Goal: Information Seeking & Learning: Learn about a topic

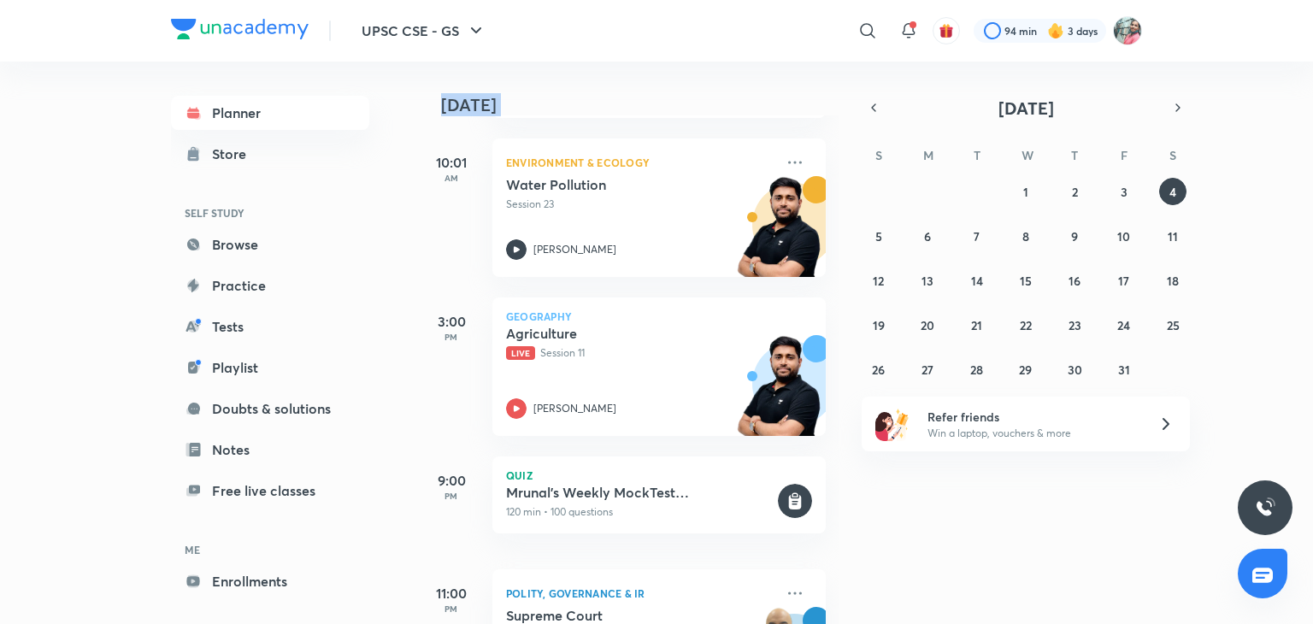
scroll to position [663, 0]
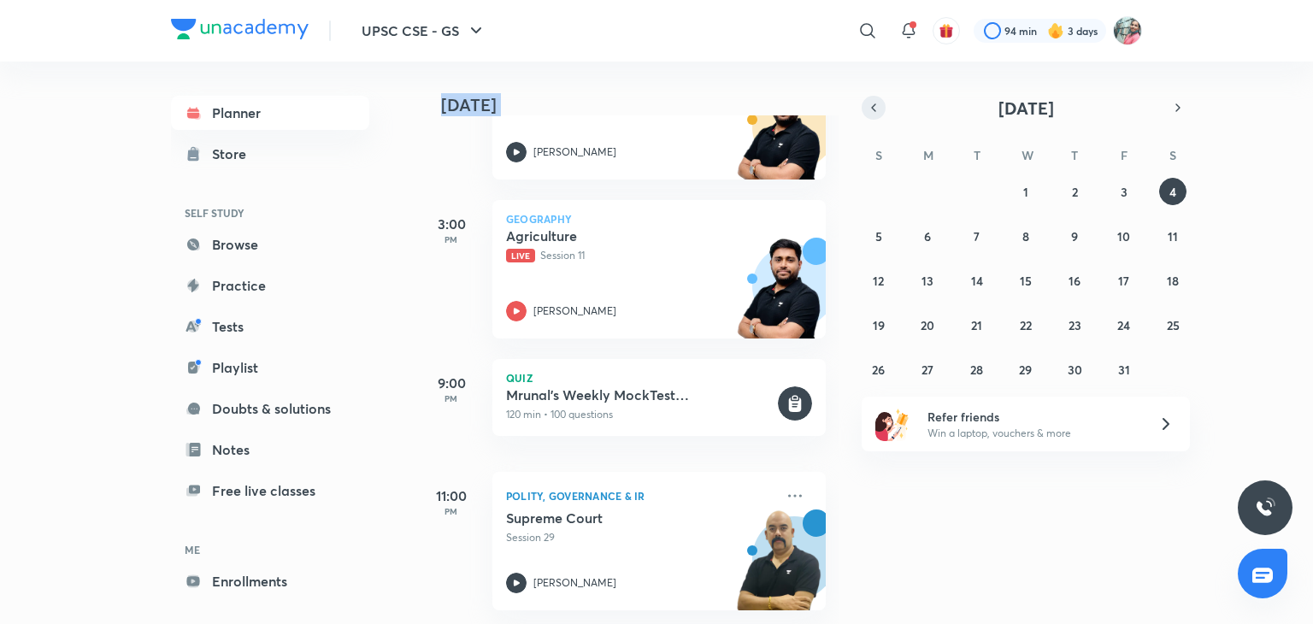
click at [871, 108] on icon "button" at bounding box center [873, 107] width 14 height 15
click at [924, 240] on abbr "8" at bounding box center [927, 236] width 7 height 16
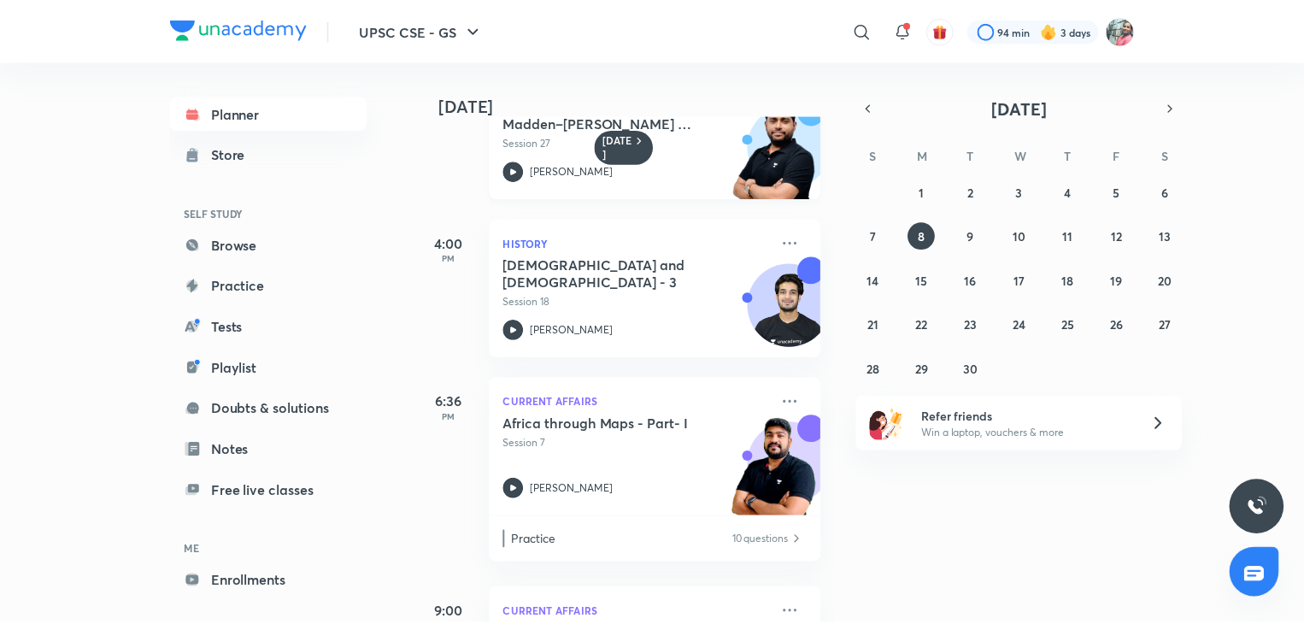
scroll to position [454, 0]
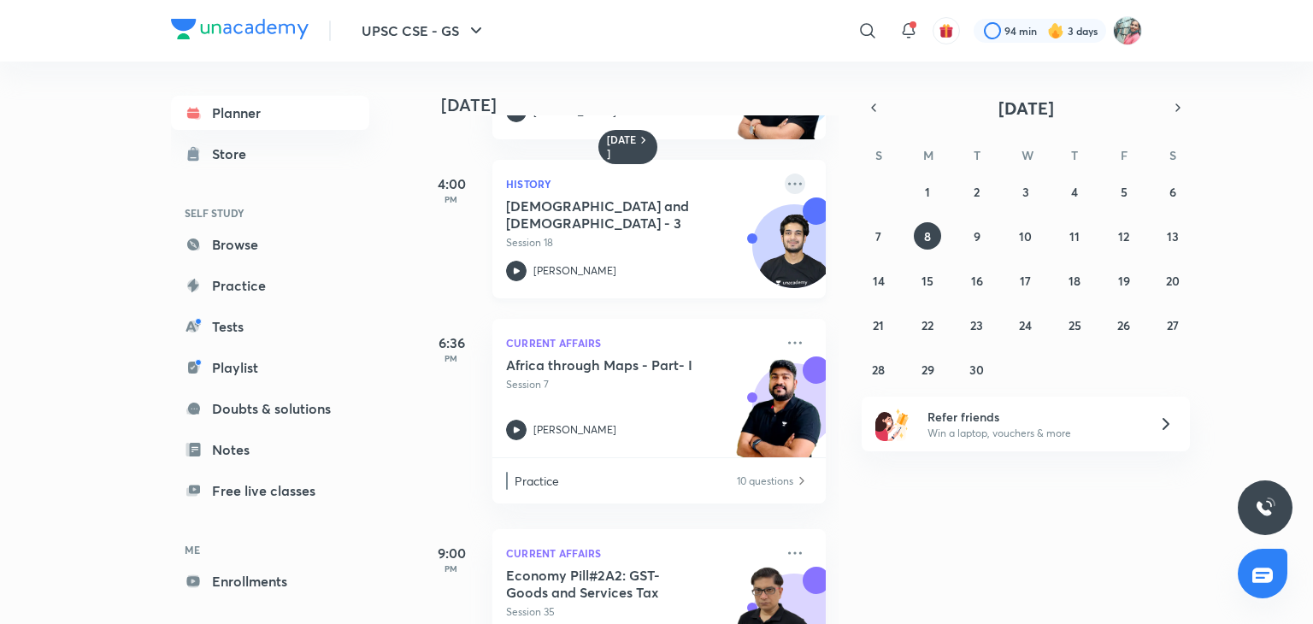
click at [785, 177] on icon at bounding box center [794, 183] width 21 height 21
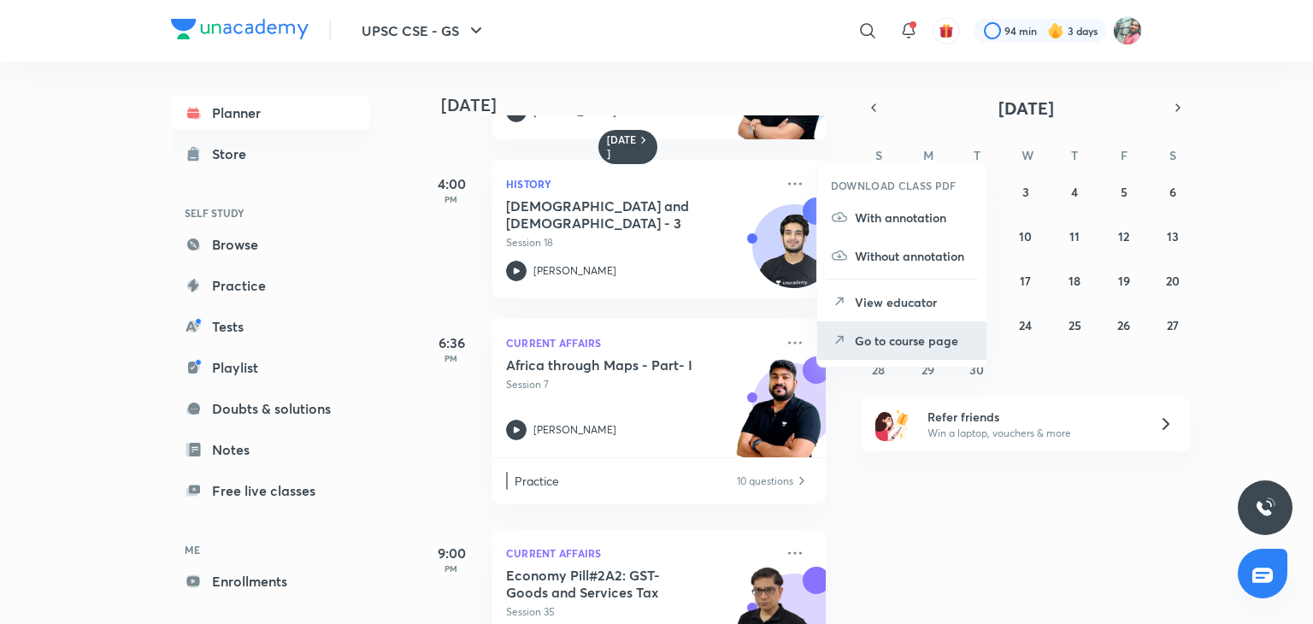
click at [862, 336] on p "Go to course page" at bounding box center [913, 341] width 118 height 18
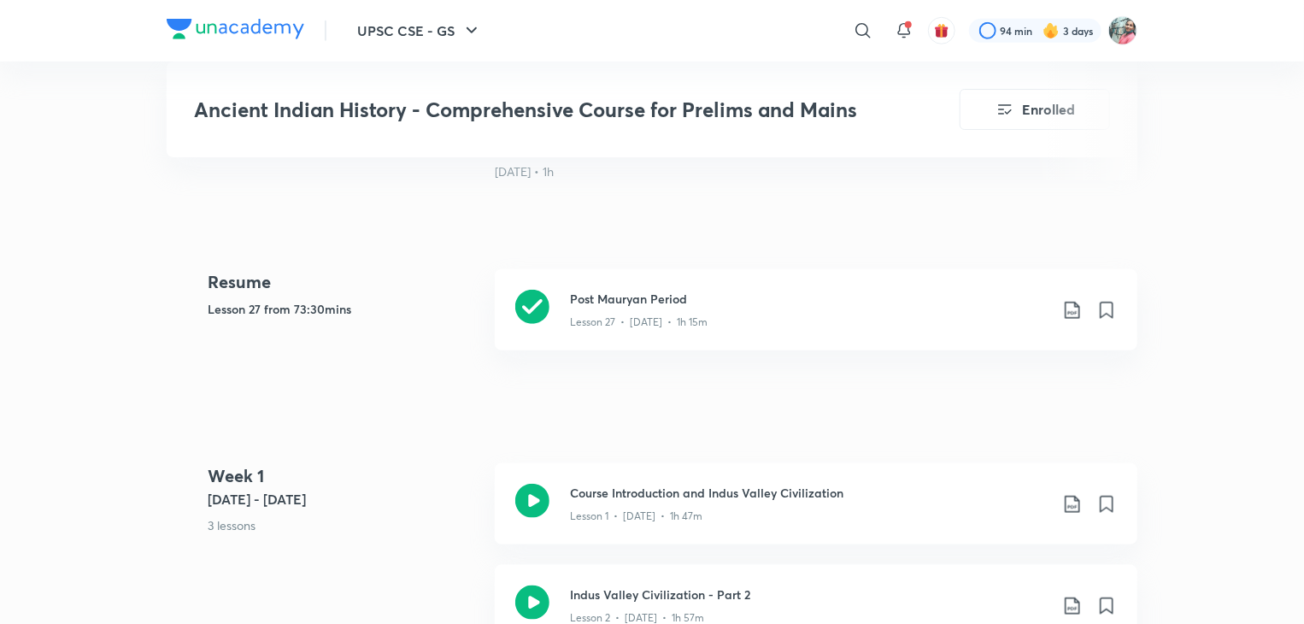
scroll to position [692, 0]
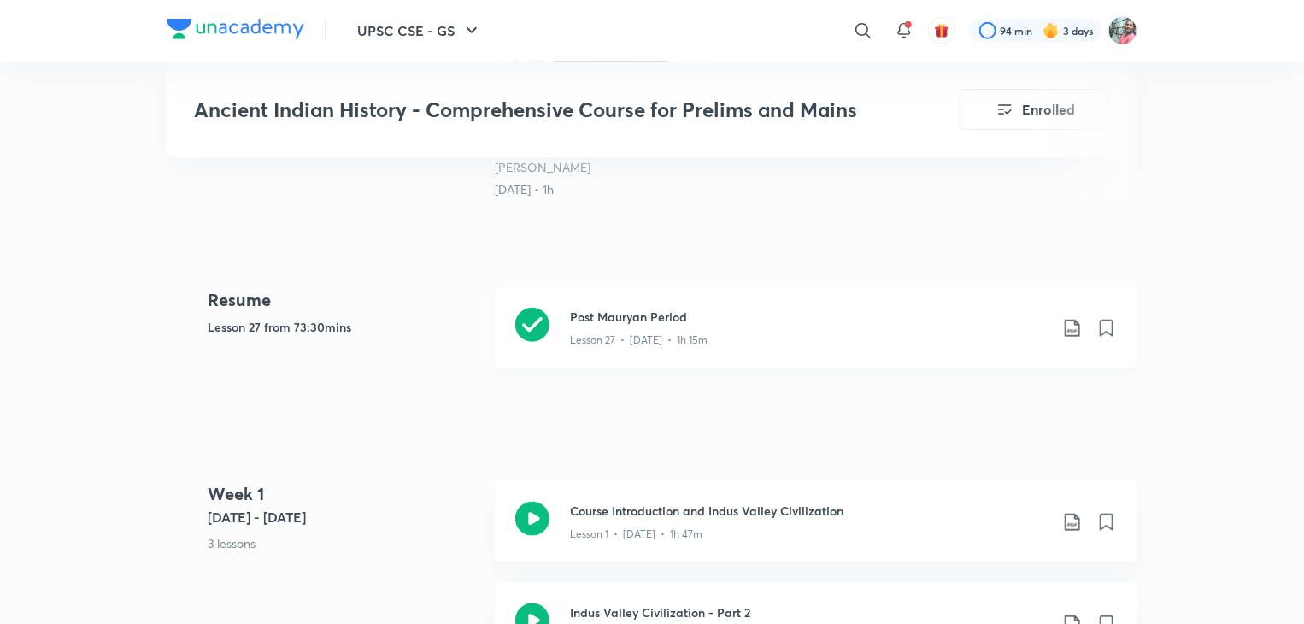
click at [752, 336] on div "Lesson 27 • [DATE] • 1h 15m" at bounding box center [809, 337] width 479 height 22
